Goal: Task Accomplishment & Management: Manage account settings

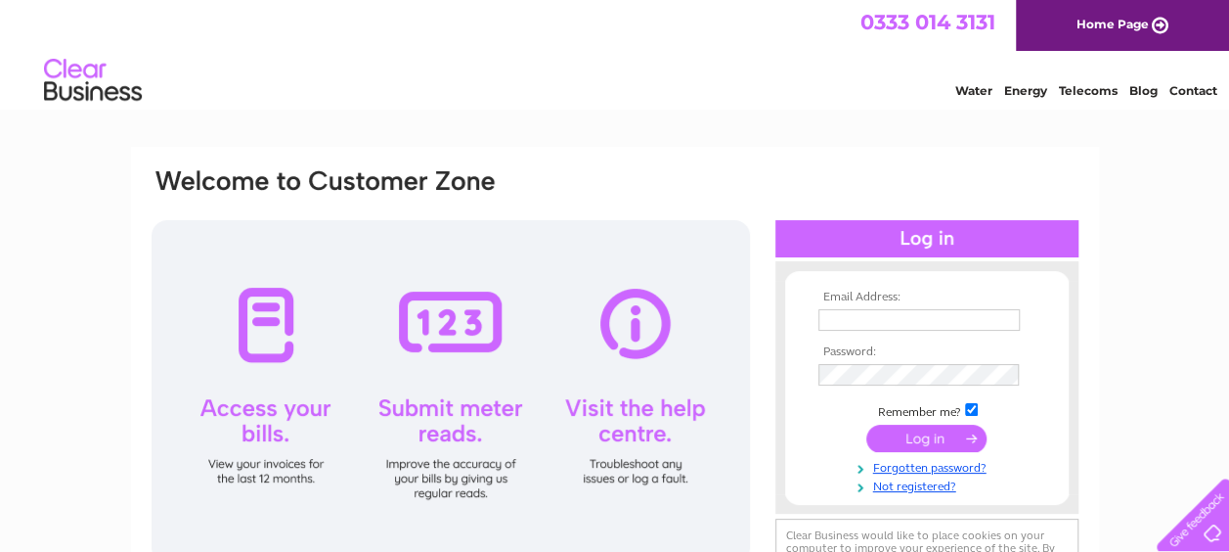
type input "pascal.ngambi@adiglobal.com"
click at [942, 440] on input "submit" at bounding box center [926, 437] width 120 height 27
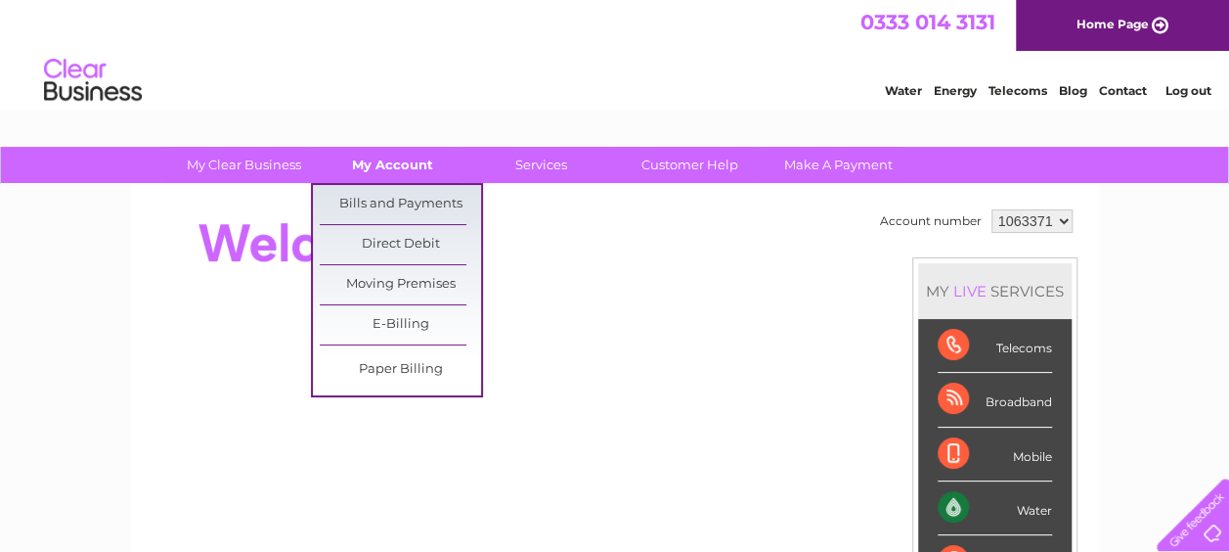
click at [409, 172] on link "My Account" at bounding box center [392, 165] width 161 height 36
click at [409, 198] on link "Bills and Payments" at bounding box center [400, 204] width 161 height 39
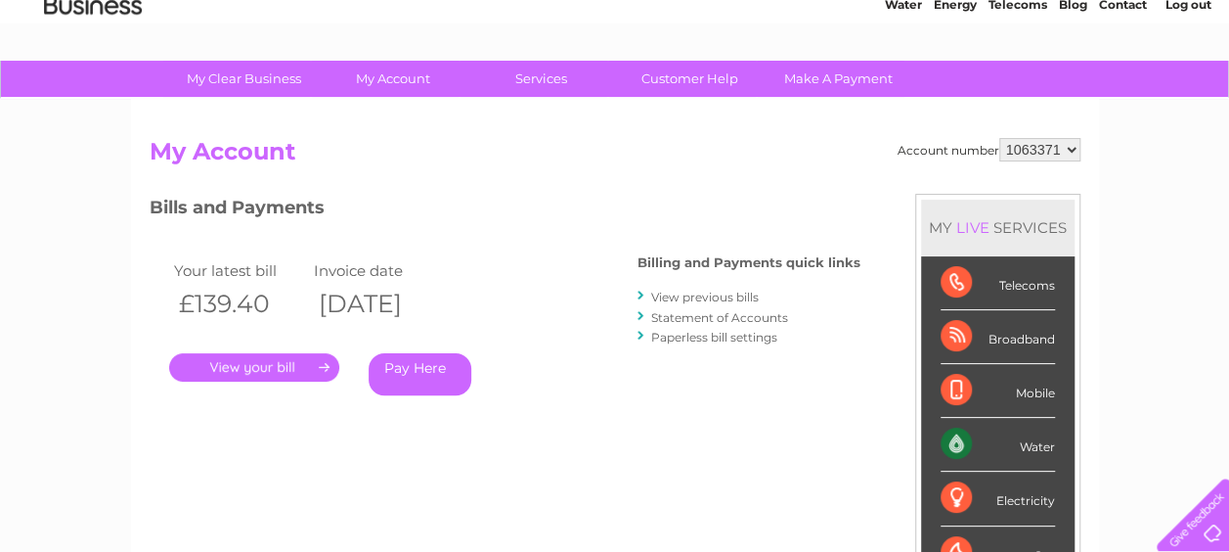
scroll to position [156, 0]
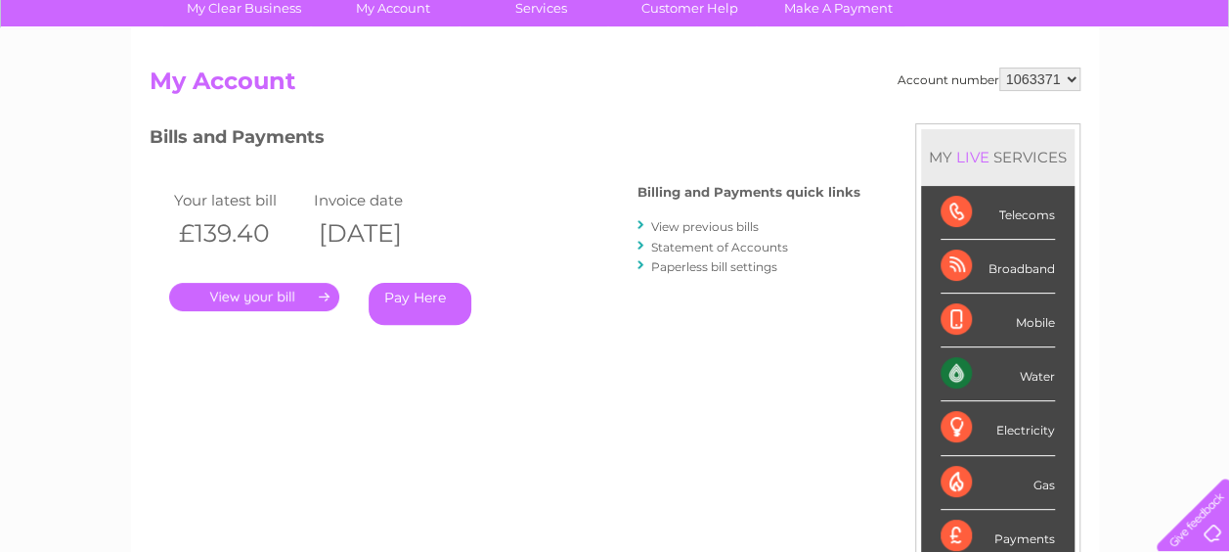
click at [312, 291] on link "." at bounding box center [254, 297] width 170 height 28
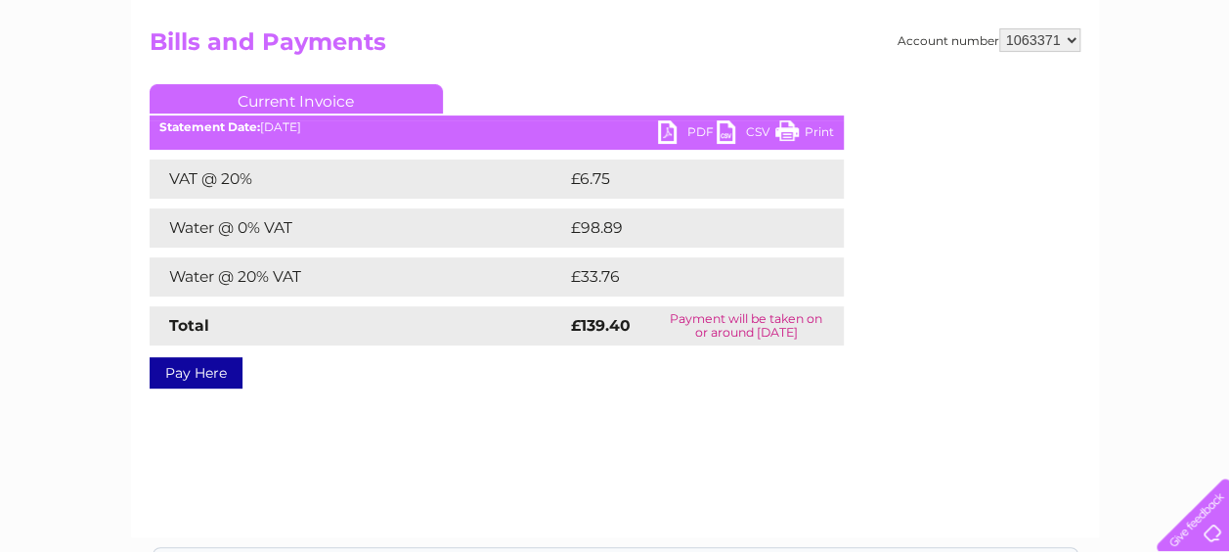
scroll to position [265, 0]
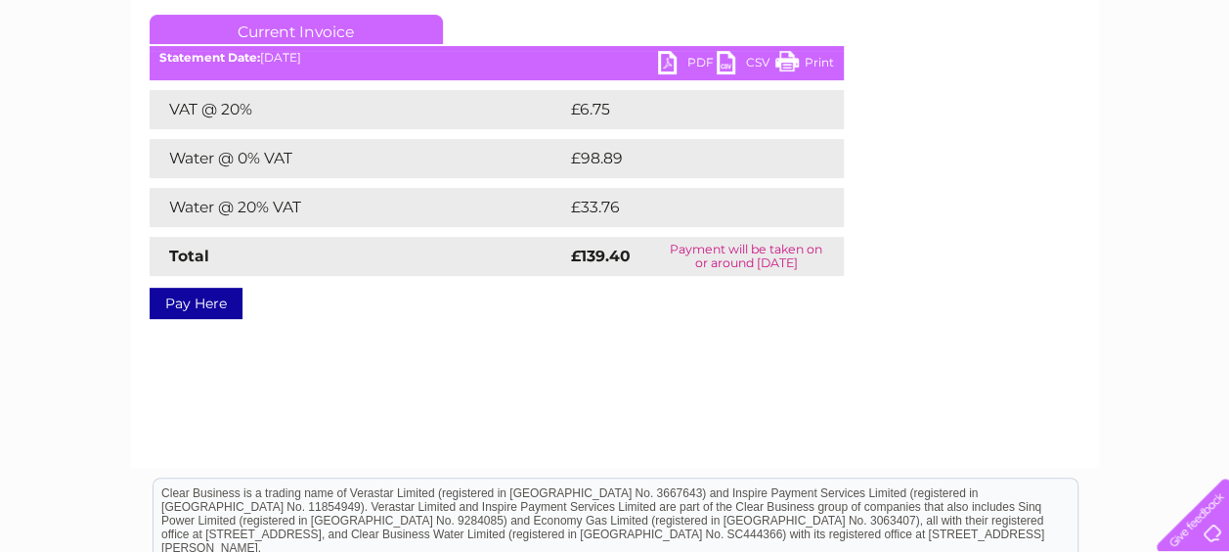
click at [671, 51] on ul "Current Invoice" at bounding box center [497, 33] width 694 height 36
click at [671, 53] on link "PDF" at bounding box center [687, 65] width 59 height 28
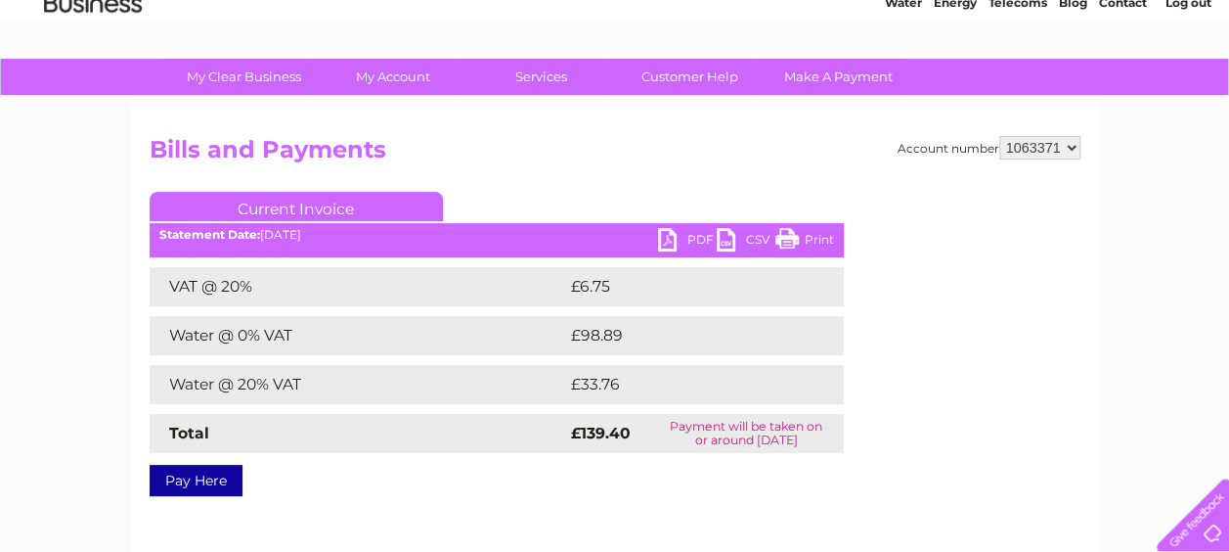
scroll to position [75, 0]
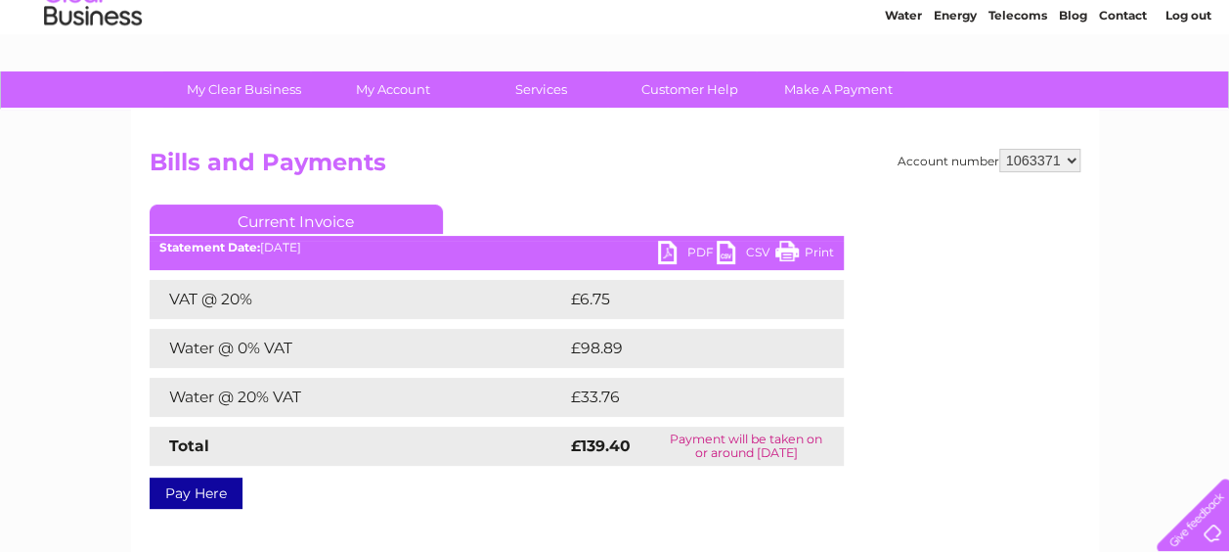
click at [1064, 163] on select "1063371 1063382" at bounding box center [1039, 160] width 81 height 23
select select "1063382"
click at [999, 149] on select "1063371 1063382" at bounding box center [1039, 160] width 81 height 23
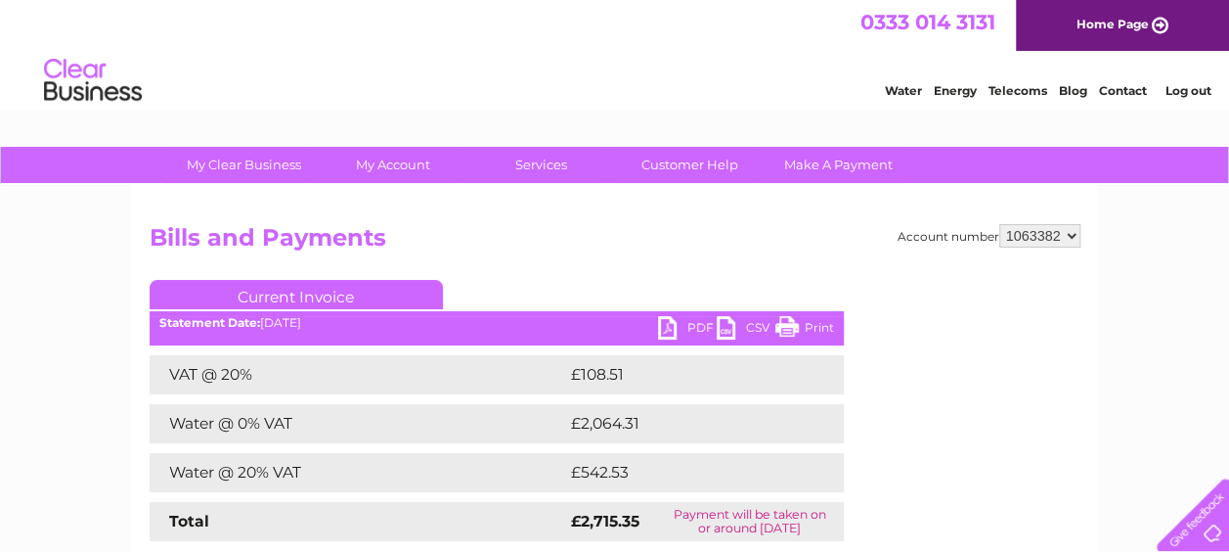
click at [663, 333] on link "PDF" at bounding box center [687, 330] width 59 height 28
